Goal: Information Seeking & Learning: Learn about a topic

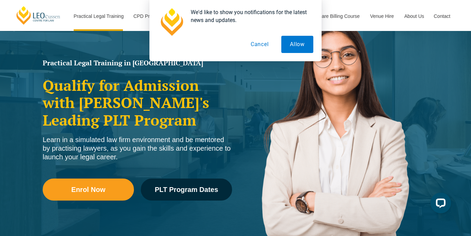
click at [266, 42] on button "Cancel" at bounding box center [259, 44] width 35 height 17
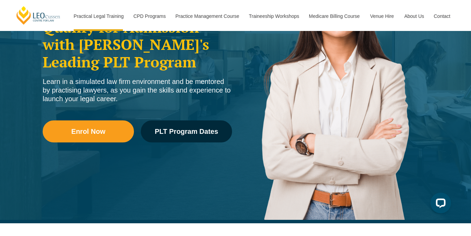
scroll to position [127, 0]
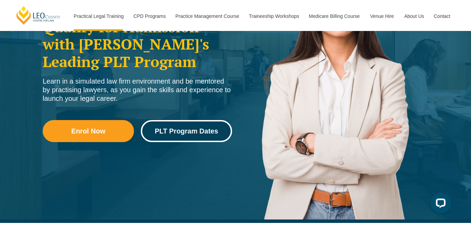
click at [163, 136] on link "PLT Program Dates" at bounding box center [186, 131] width 91 height 22
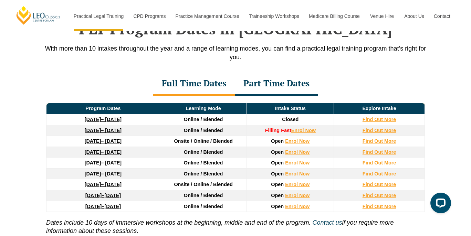
scroll to position [914, 0]
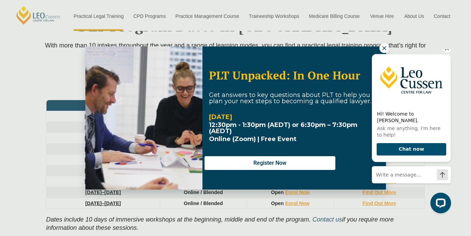
click at [446, 53] on icon "Hide greeting" at bounding box center [447, 48] width 8 height 8
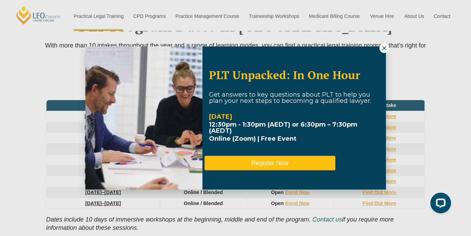
click at [295, 160] on button "Register Now" at bounding box center [269, 163] width 131 height 14
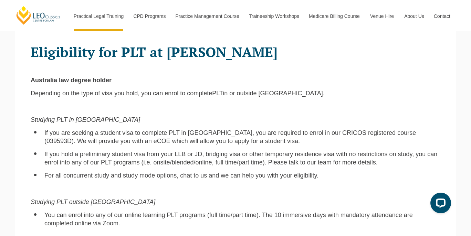
scroll to position [428, 0]
click at [239, 185] on p at bounding box center [236, 189] width 410 height 8
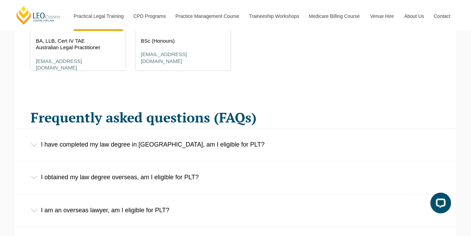
scroll to position [1022, 0]
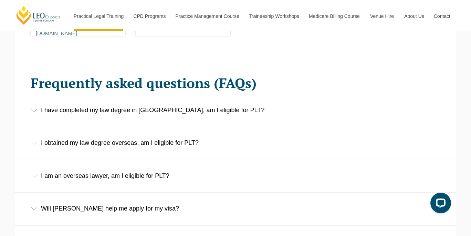
click at [249, 101] on div "I have completed my law degree in Australia, am I eligible for PLT?" at bounding box center [235, 110] width 441 height 32
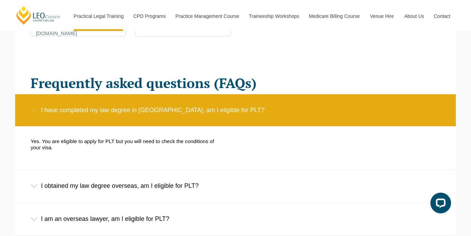
click at [248, 101] on div "I have completed my law degree in Australia, am I eligible for PLT?" at bounding box center [235, 110] width 441 height 32
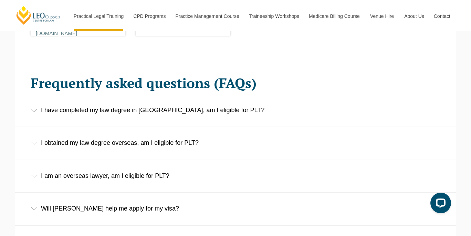
click at [187, 135] on div "I obtained my law degree overseas, am I eligible for PLT?" at bounding box center [235, 143] width 441 height 32
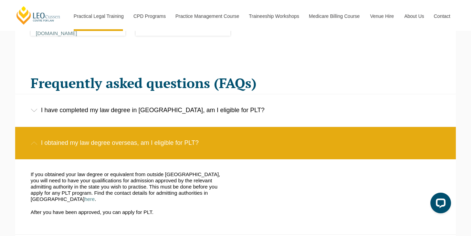
click at [187, 135] on div "I obtained my law degree overseas, am I eligible for PLT?" at bounding box center [235, 143] width 441 height 32
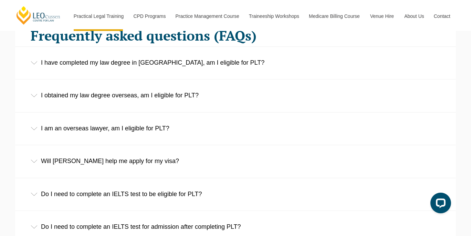
scroll to position [1071, 0]
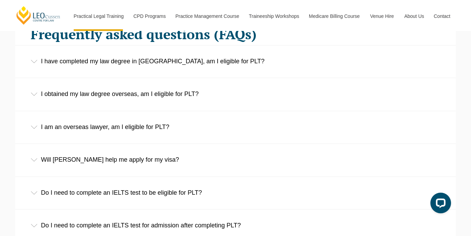
click at [187, 144] on div "Will Leo Cussen help me apply for my visa?" at bounding box center [235, 160] width 441 height 32
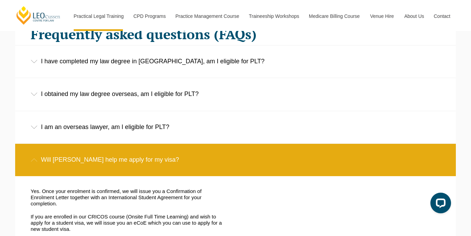
click at [181, 144] on div "Will Leo Cussen help me apply for my visa?" at bounding box center [235, 160] width 441 height 32
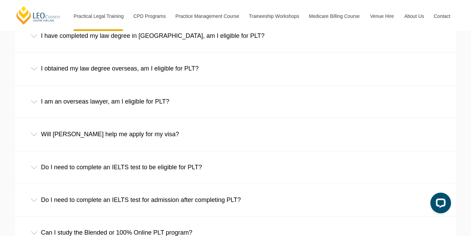
scroll to position [1103, 0]
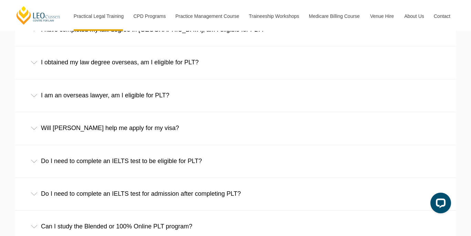
click at [169, 151] on div "Do I need to complete an IELTS test to be eligible for PLT?" at bounding box center [235, 161] width 441 height 32
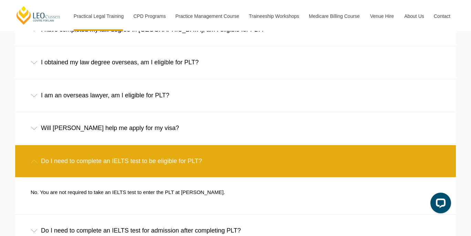
click at [169, 150] on div "Do I need to complete an IELTS test to be eligible for PLT?" at bounding box center [235, 161] width 441 height 32
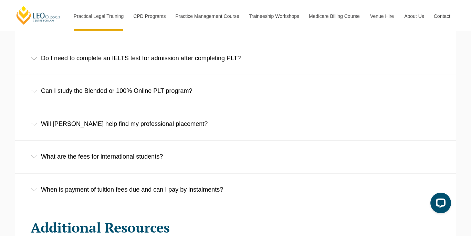
scroll to position [1239, 0]
click at [176, 119] on div "Will Leo Cussen help find my professional placement?" at bounding box center [235, 124] width 441 height 32
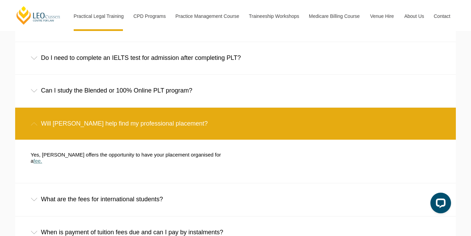
click at [42, 158] on link "fee." at bounding box center [37, 161] width 9 height 6
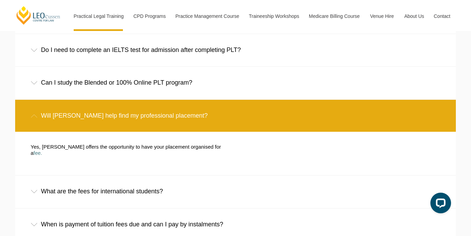
scroll to position [1249, 0]
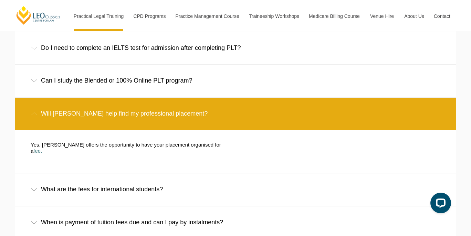
click at [279, 102] on div "Will Leo Cussen help find my professional placement?" at bounding box center [235, 114] width 441 height 32
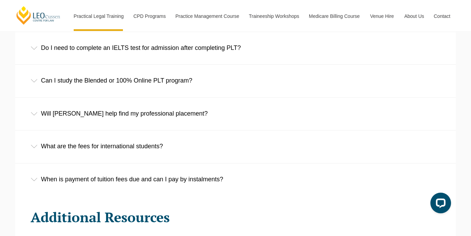
click at [228, 130] on div "What are the fees for international students?" at bounding box center [235, 146] width 441 height 32
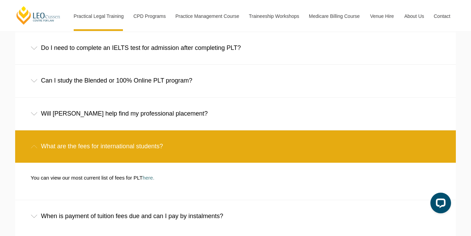
click at [222, 130] on div "What are the fees for international students?" at bounding box center [235, 146] width 441 height 32
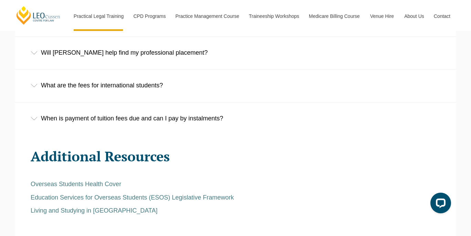
scroll to position [1310, 0]
click at [199, 108] on div "When is payment of tuition fees due and can I pay by instalments?" at bounding box center [235, 118] width 441 height 32
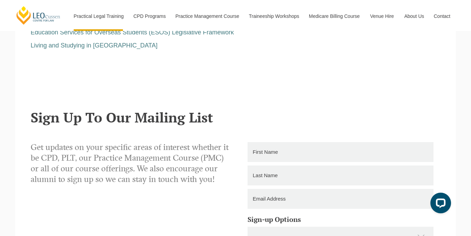
scroll to position [1586, 0]
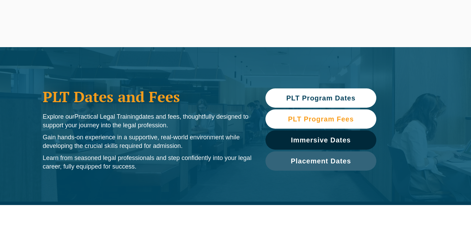
drag, startPoint x: 0, startPoint y: 0, endPoint x: 327, endPoint y: 118, distance: 347.5
click at [327, 118] on span "PLT Program Fees" at bounding box center [321, 119] width 66 height 7
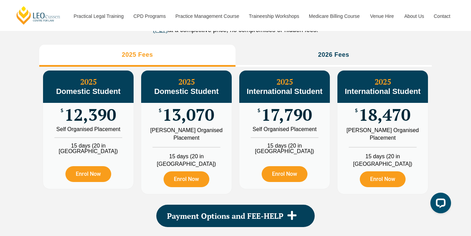
scroll to position [803, 0]
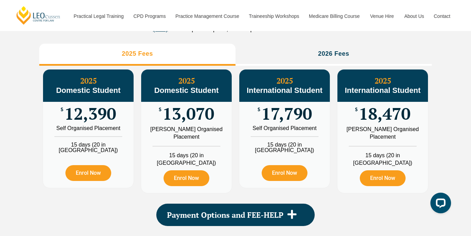
click at [330, 77] on div "2025 International Student $ 17,790 Self Organised Placement 15 days (20 in WA)…" at bounding box center [284, 131] width 98 height 131
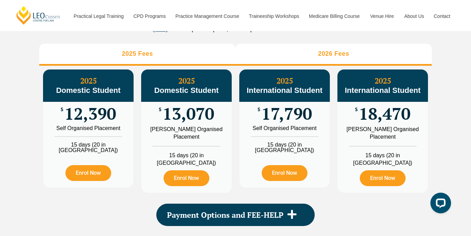
click at [336, 58] on h3 "2026 Fees" at bounding box center [333, 54] width 31 height 8
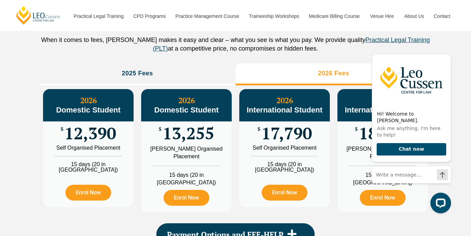
scroll to position [784, 0]
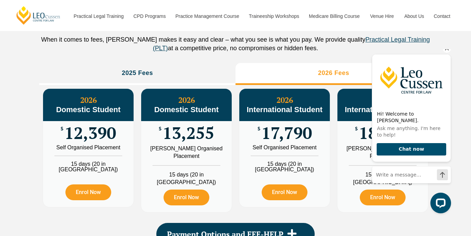
click at [446, 53] on icon "Hide greeting" at bounding box center [447, 48] width 8 height 8
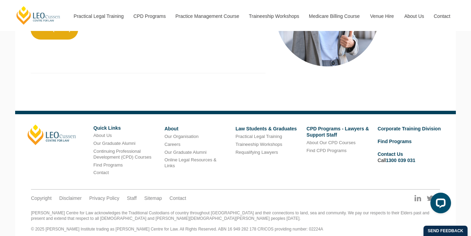
scroll to position [705, 0]
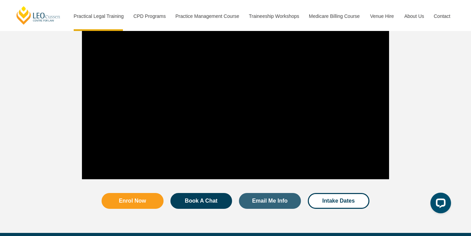
scroll to position [719, 0]
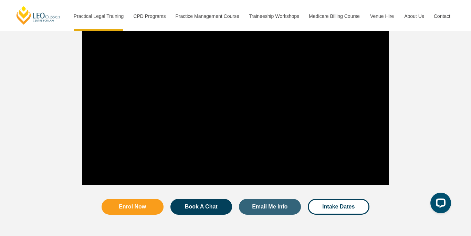
click at [408, 95] on div at bounding box center [411, 99] width 39 height 180
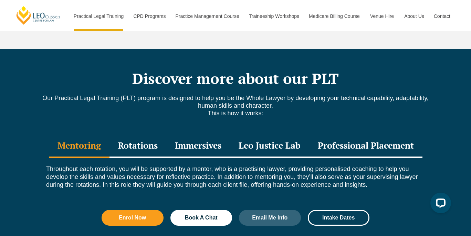
scroll to position [910, 0]
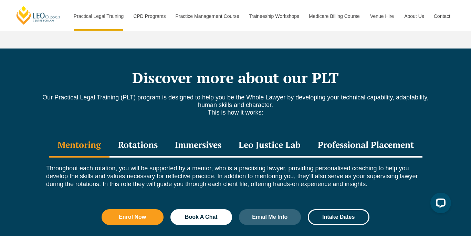
click at [336, 134] on div "Professional Placement" at bounding box center [365, 146] width 113 height 24
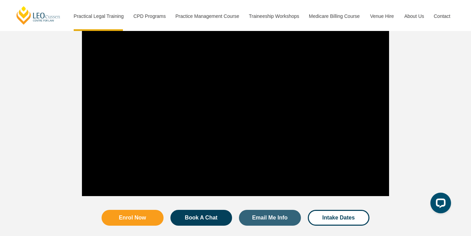
scroll to position [707, 0]
